Goal: Task Accomplishment & Management: Manage account settings

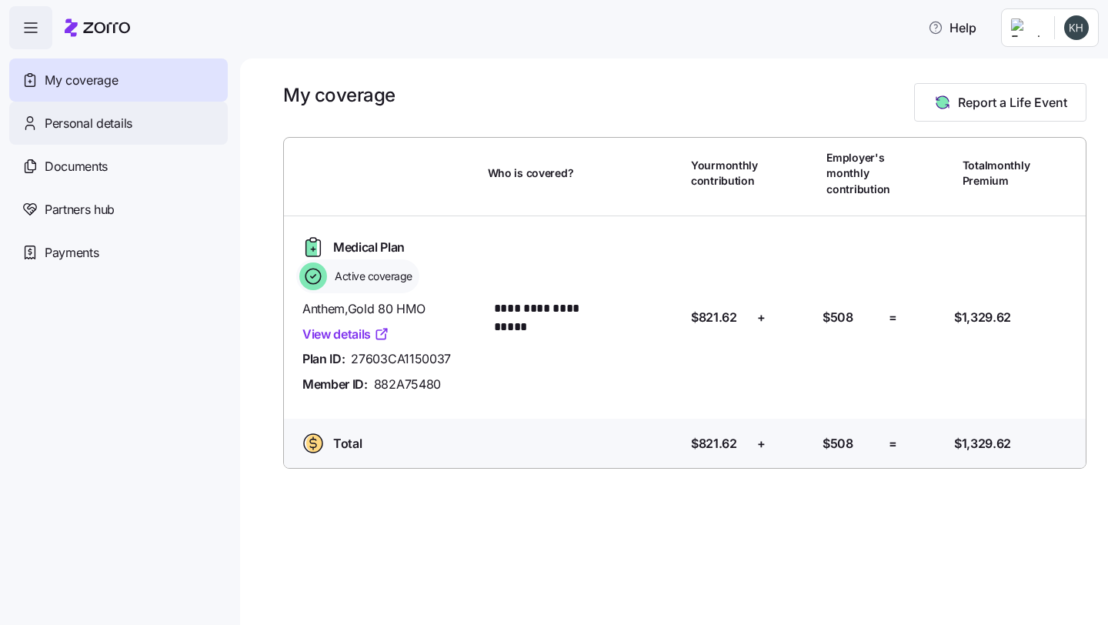
click at [114, 132] on span "Personal details" at bounding box center [89, 123] width 88 height 19
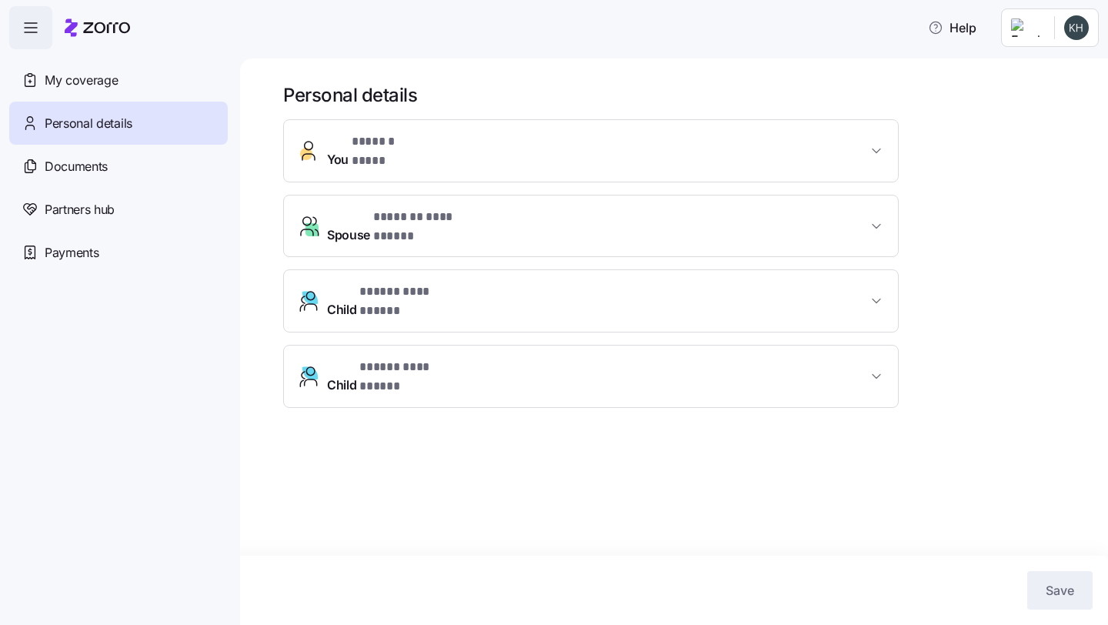
click at [39, 32] on icon "button" at bounding box center [31, 27] width 18 height 18
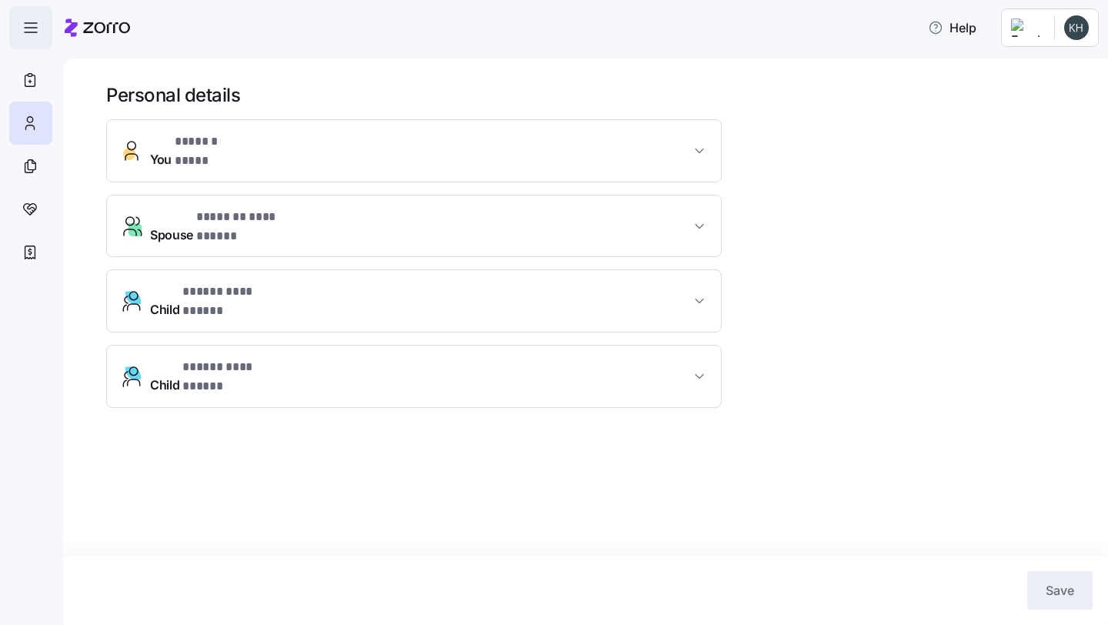
click at [40, 33] on span "button" at bounding box center [31, 28] width 42 height 42
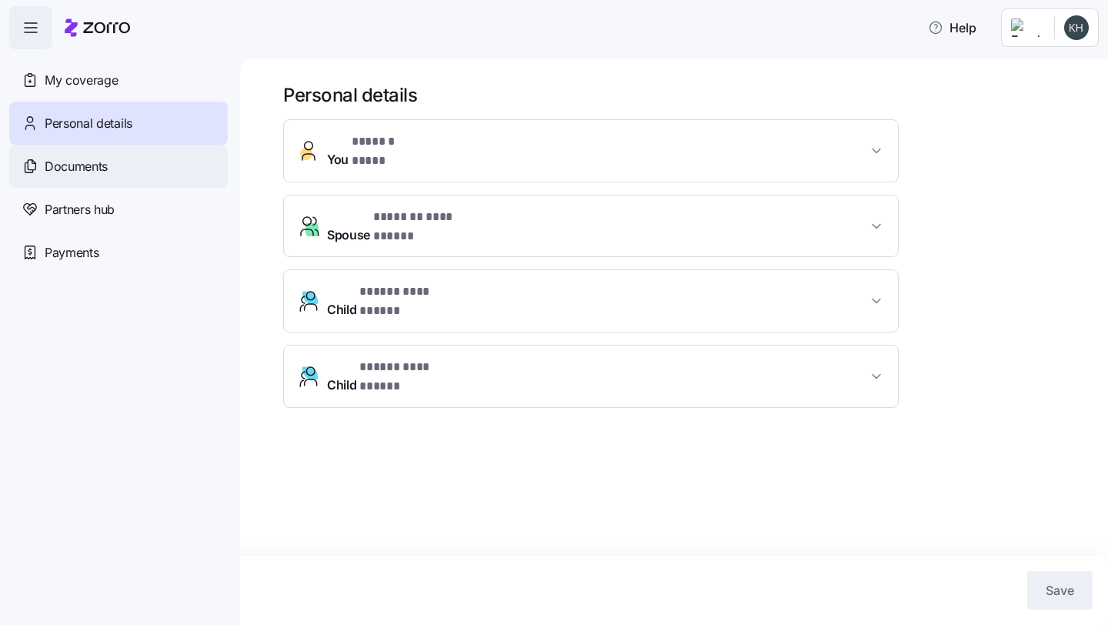
click at [89, 164] on span "Documents" at bounding box center [76, 166] width 63 height 19
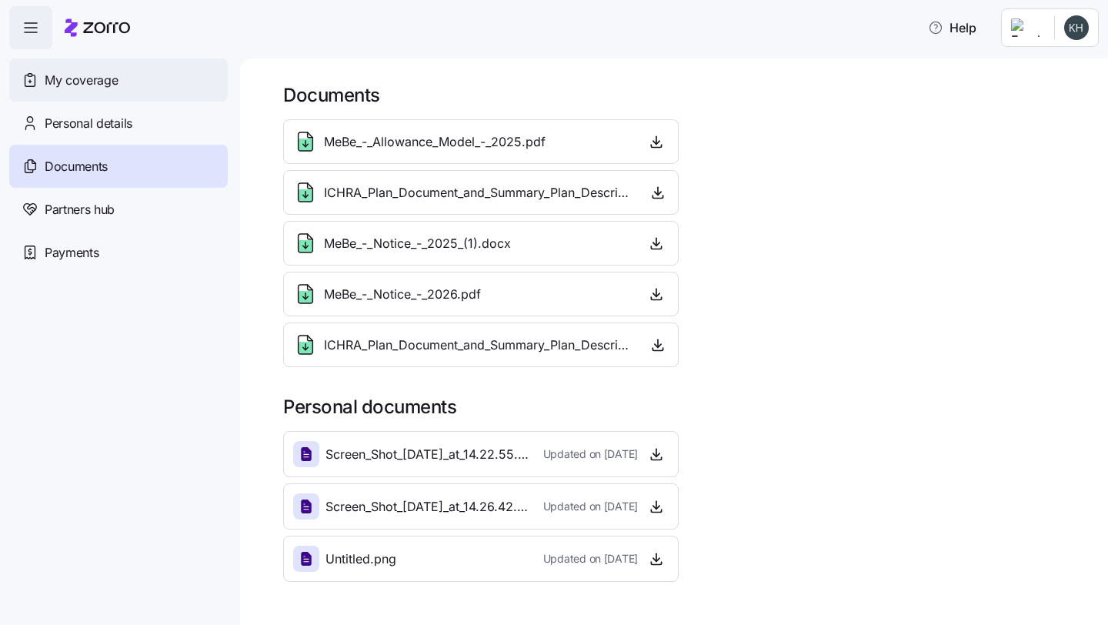
click at [103, 85] on span "My coverage" at bounding box center [81, 80] width 73 height 19
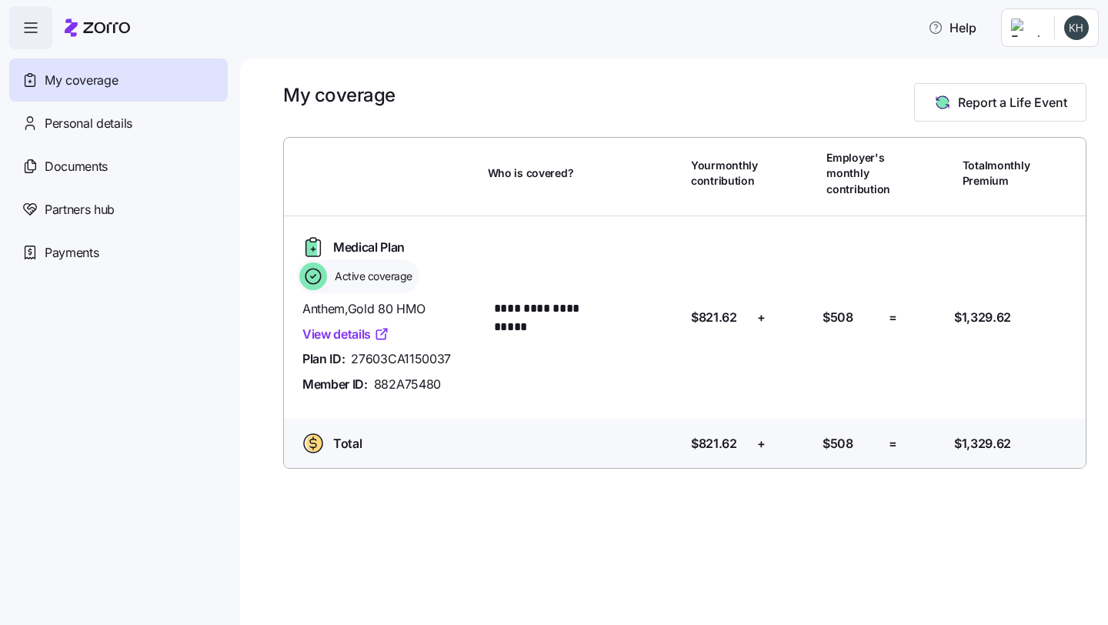
click at [355, 332] on link "View details" at bounding box center [345, 334] width 87 height 19
click at [126, 165] on div "Documents" at bounding box center [118, 166] width 219 height 43
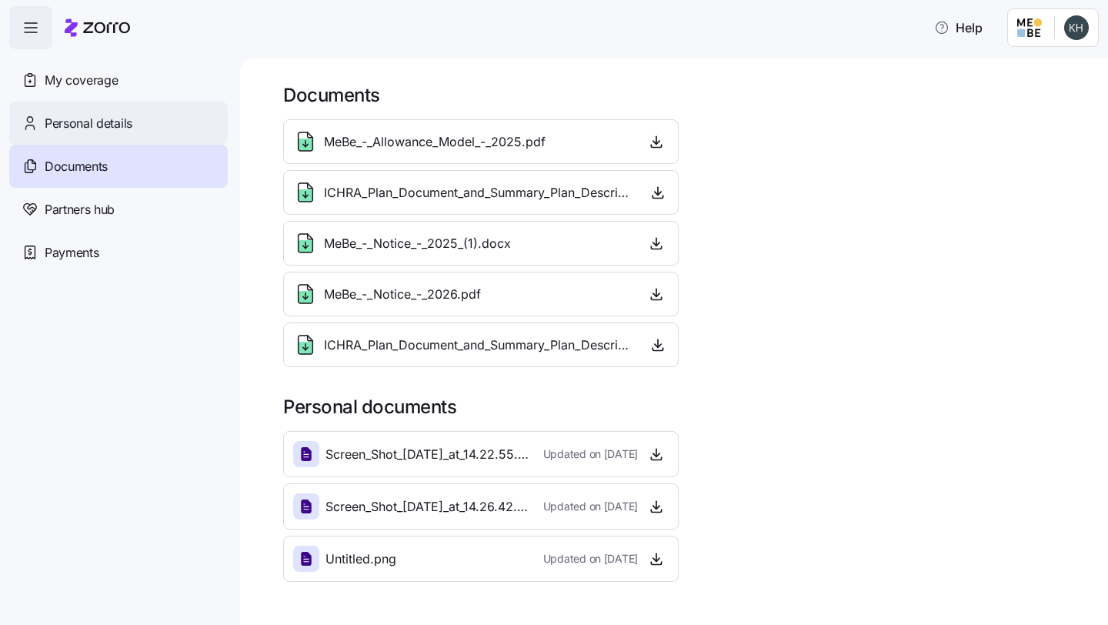
click at [145, 119] on div "Personal details" at bounding box center [118, 123] width 219 height 43
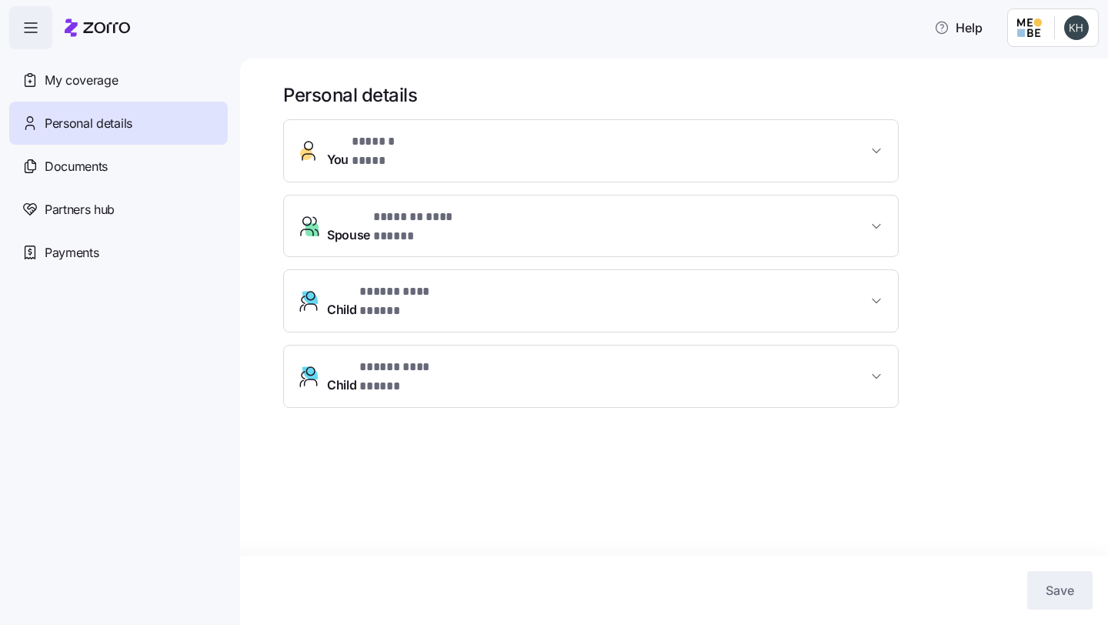
click at [35, 21] on icon "button" at bounding box center [31, 27] width 18 height 18
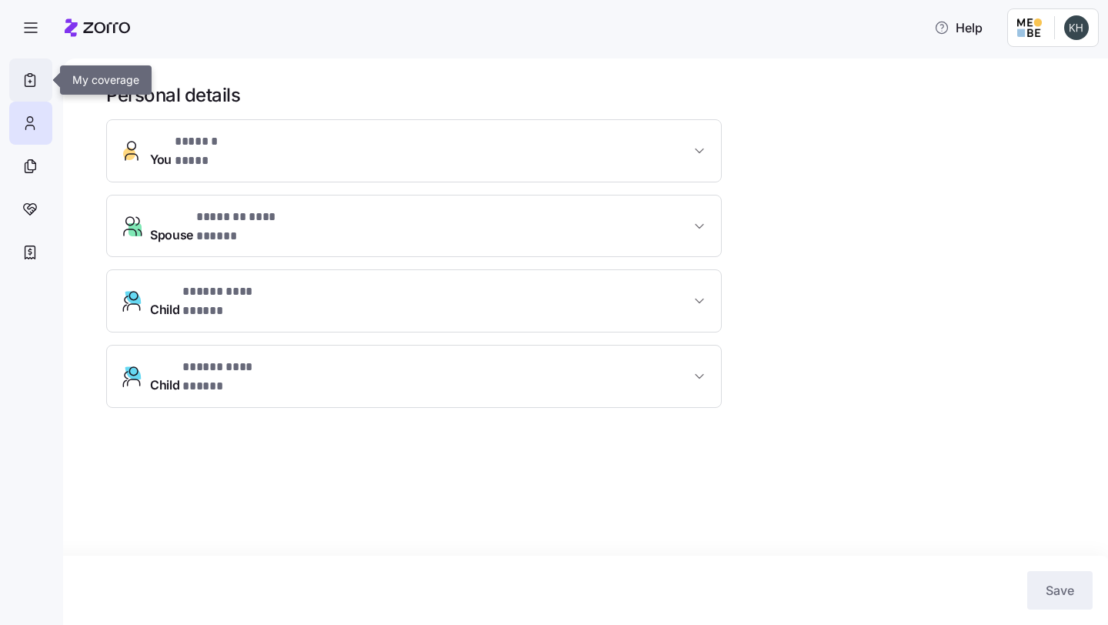
click at [38, 82] on icon at bounding box center [30, 80] width 17 height 18
